Goal: Information Seeking & Learning: Check status

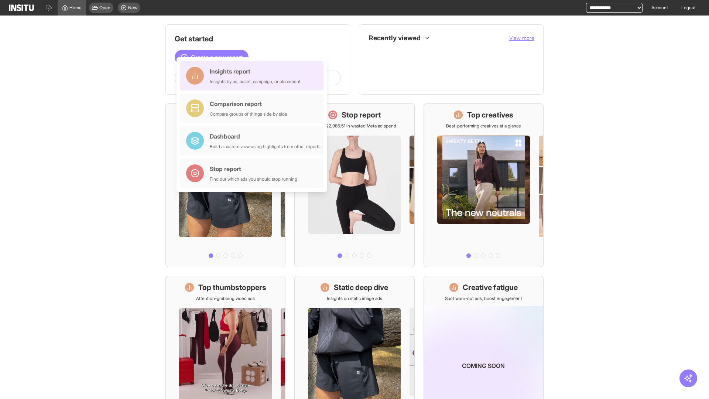
click at [254, 76] on div "Insights report Insights by ad, adset, campaign, or placement" at bounding box center [255, 76] width 91 height 18
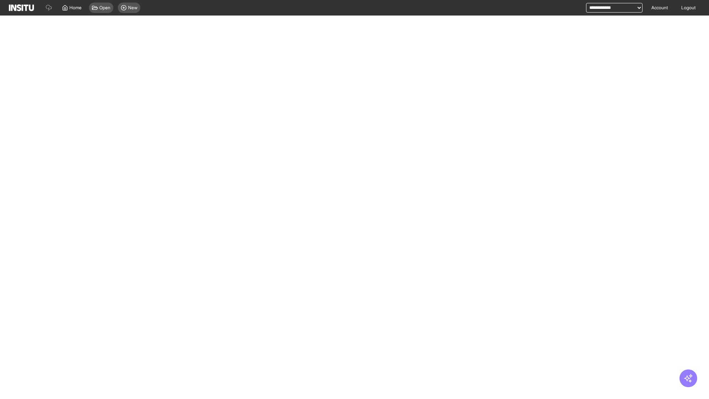
select select "**"
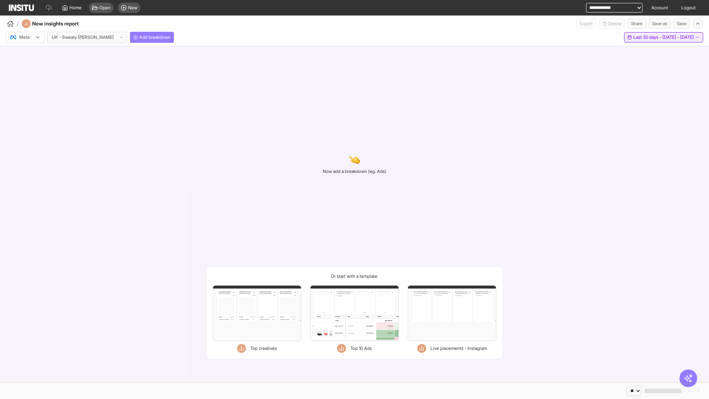
click at [647, 37] on span "Last 30 days - [DATE] - [DATE]" at bounding box center [663, 37] width 61 height 6
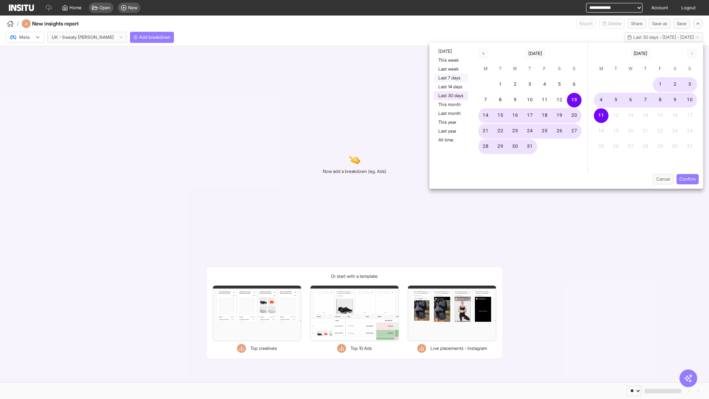
click at [450, 78] on button "Last 7 days" at bounding box center [451, 77] width 34 height 9
